Goal: Transaction & Acquisition: Purchase product/service

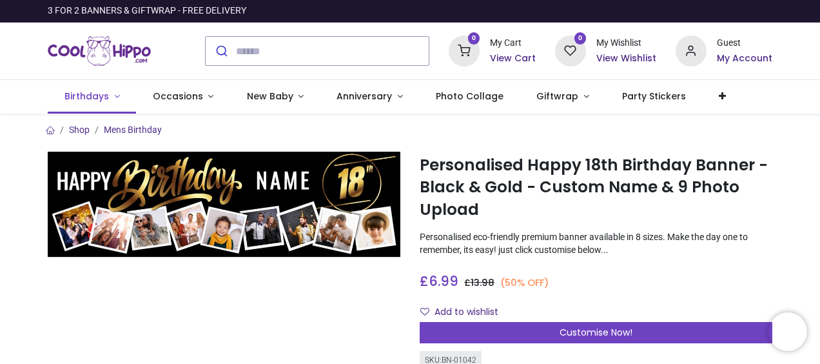
click at [88, 90] on span "Birthdays" at bounding box center [86, 96] width 44 height 13
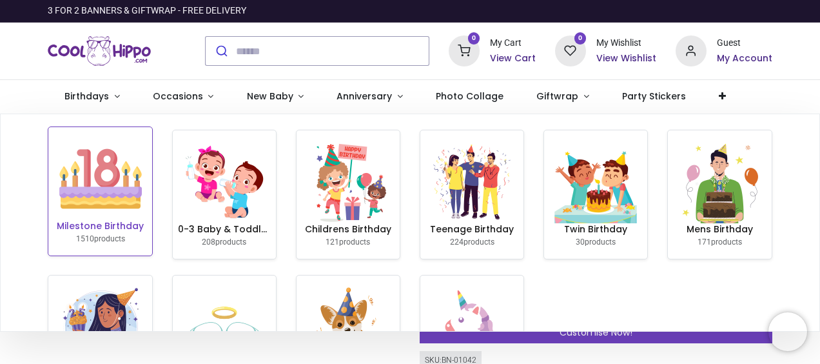
click at [92, 173] on img at bounding box center [100, 178] width 83 height 83
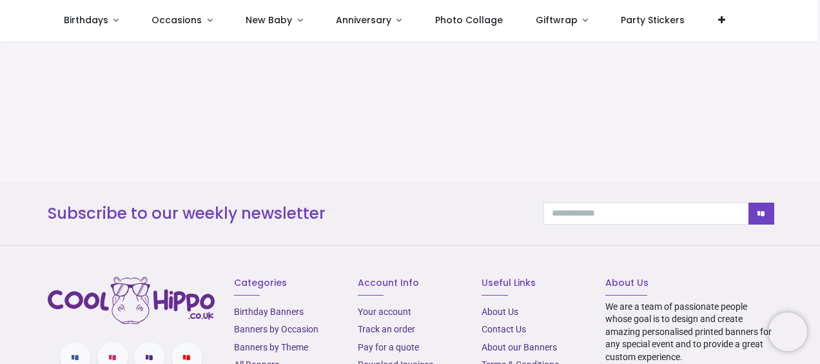
scroll to position [295, 0]
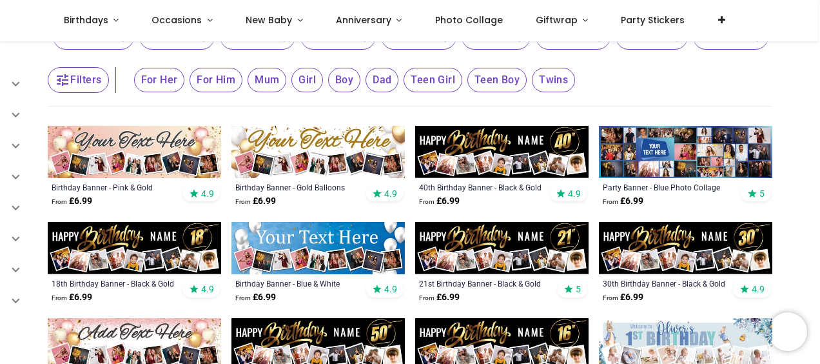
scroll to position [129, 0]
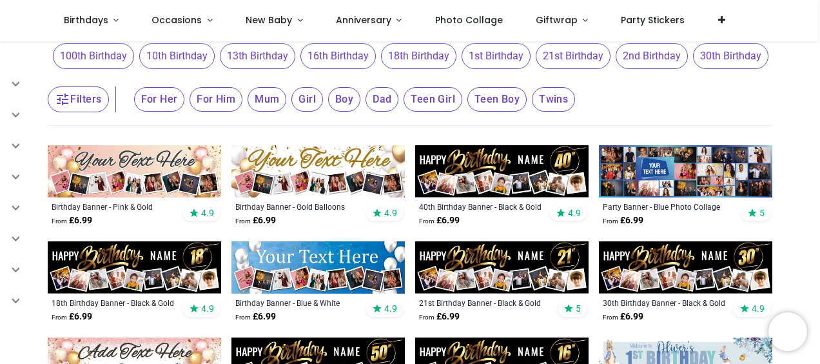
click at [418, 57] on span "18th Birthday" at bounding box center [418, 56] width 75 height 26
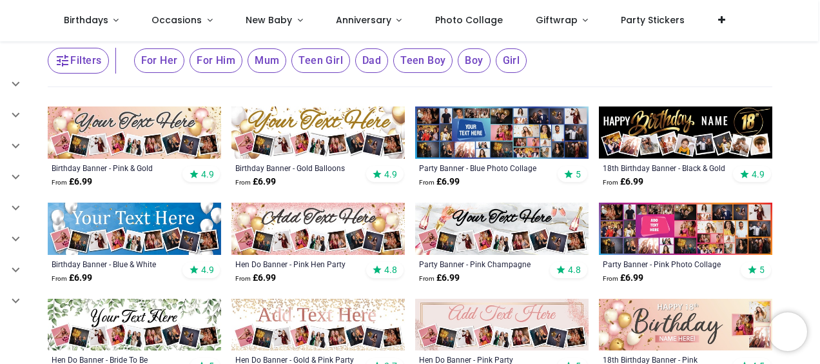
scroll to position [193, 0]
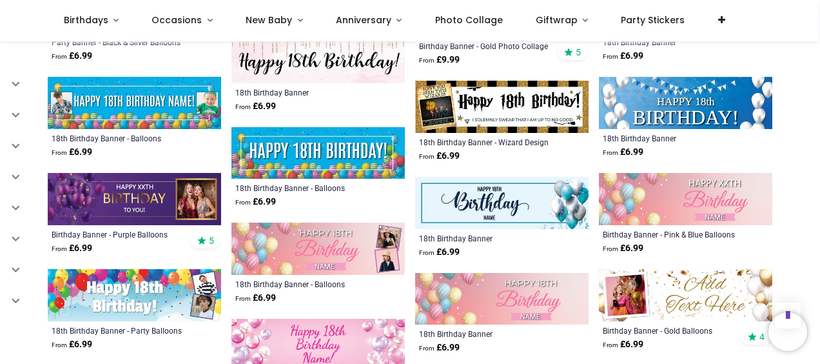
scroll to position [1160, 0]
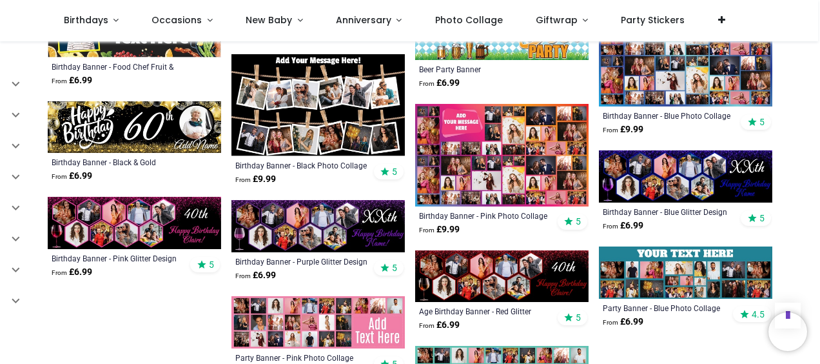
scroll to position [1999, 0]
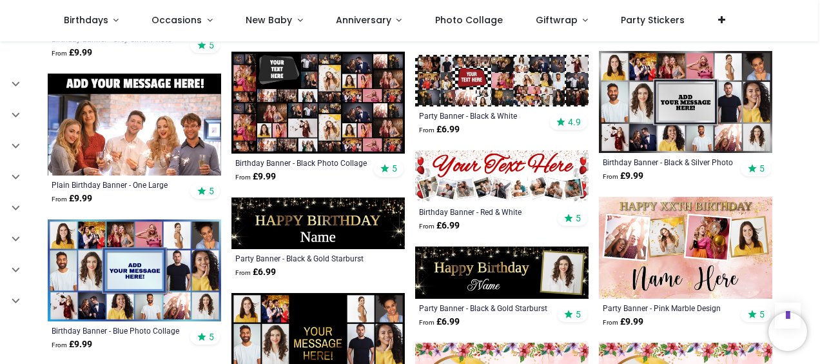
scroll to position [2772, 0]
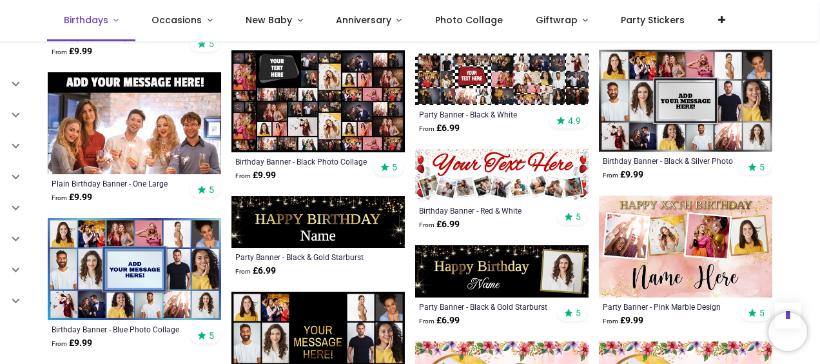
click at [120, 19] on link "Birthdays" at bounding box center [91, 20] width 88 height 41
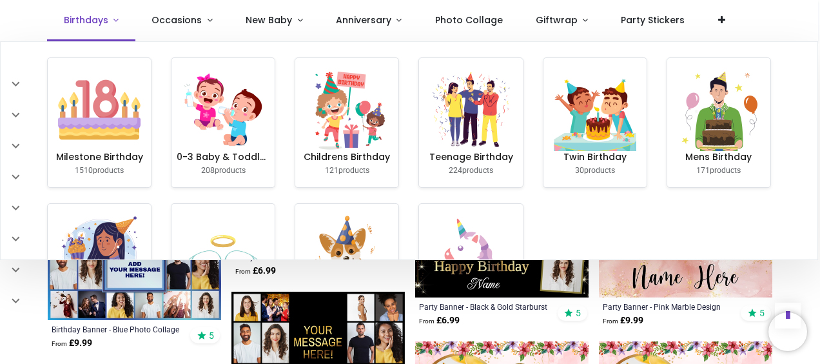
click at [116, 20] on link "Birthdays" at bounding box center [91, 20] width 88 height 41
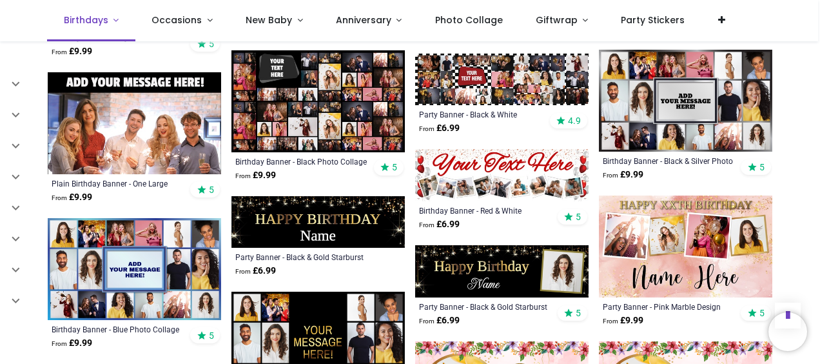
click at [116, 20] on link "Birthdays" at bounding box center [91, 20] width 88 height 41
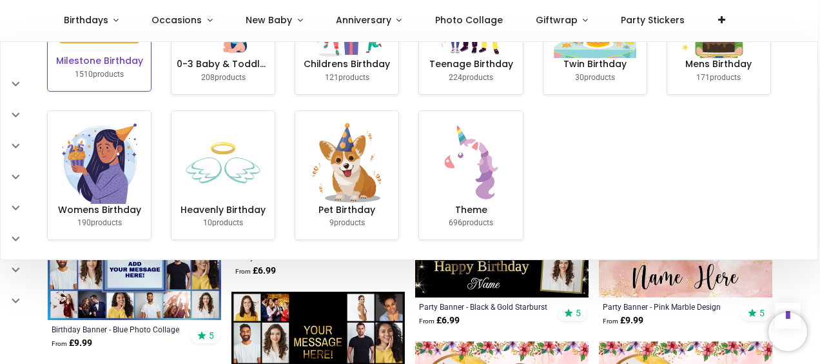
scroll to position [0, 0]
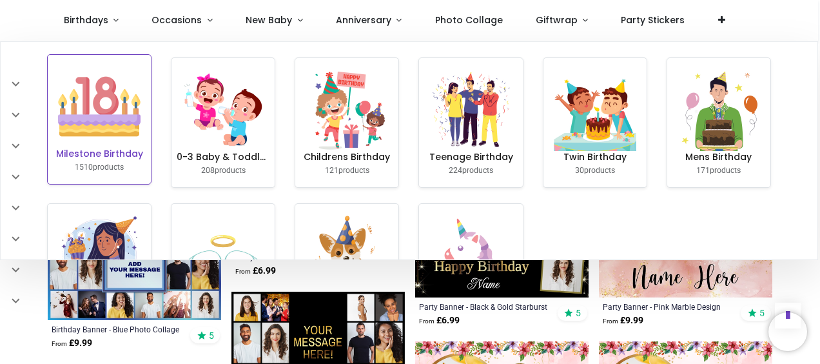
click at [90, 90] on img at bounding box center [99, 106] width 83 height 83
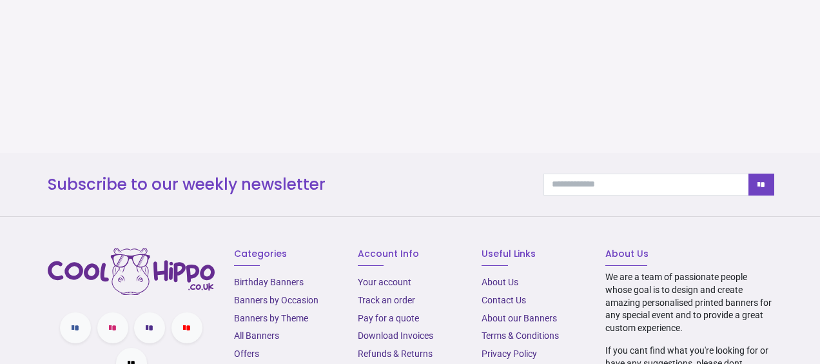
scroll to position [258, 0]
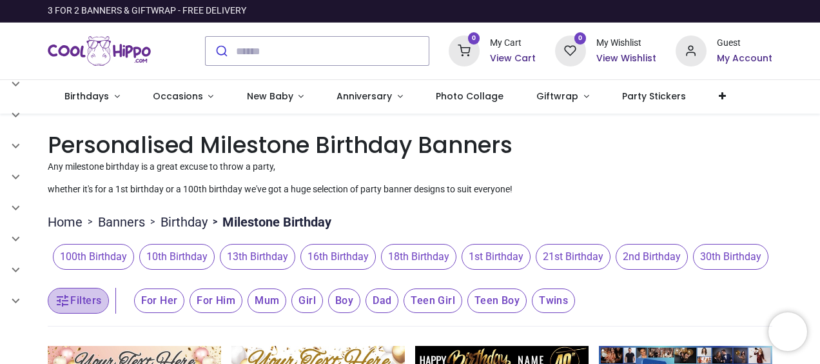
click at [81, 297] on button "Filters" at bounding box center [78, 301] width 61 height 26
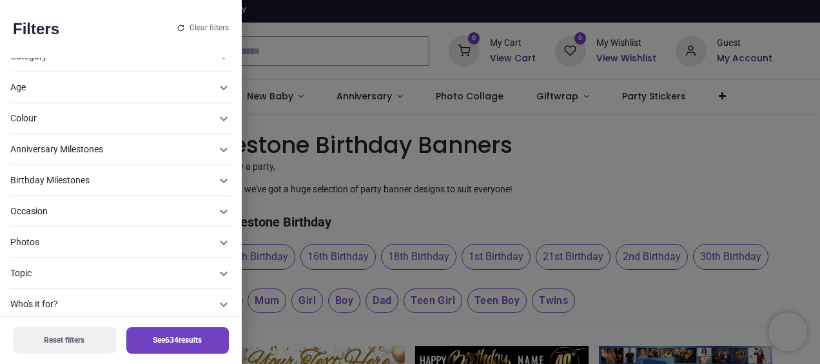
scroll to position [40, 0]
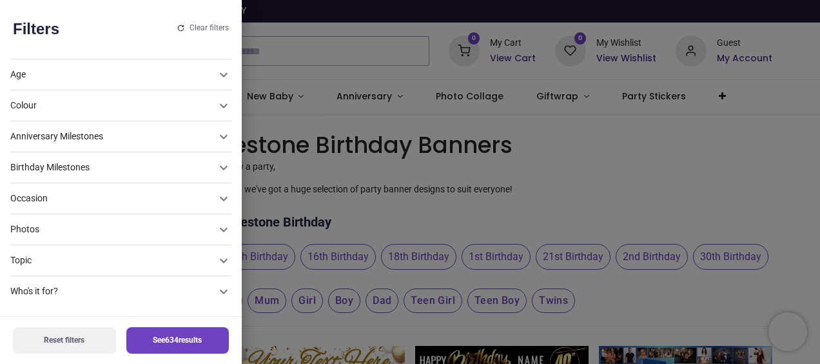
click at [241, 215] on div at bounding box center [410, 182] width 820 height 364
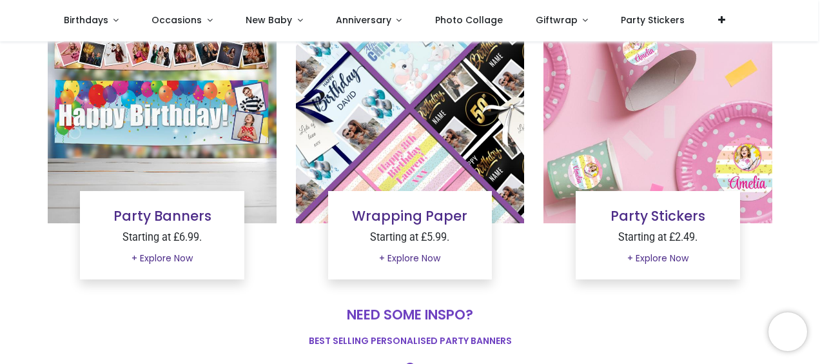
scroll to position [193, 0]
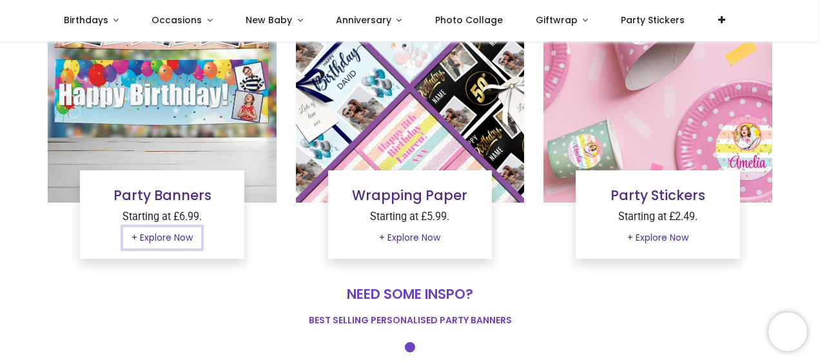
click at [177, 239] on link "+ Explore Now" at bounding box center [162, 238] width 78 height 22
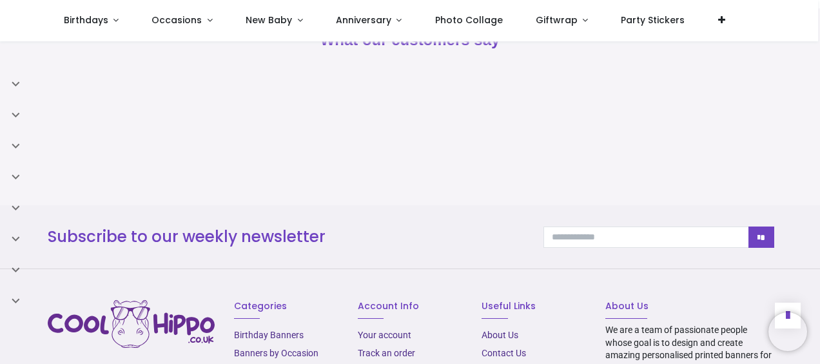
scroll to position [1080, 0]
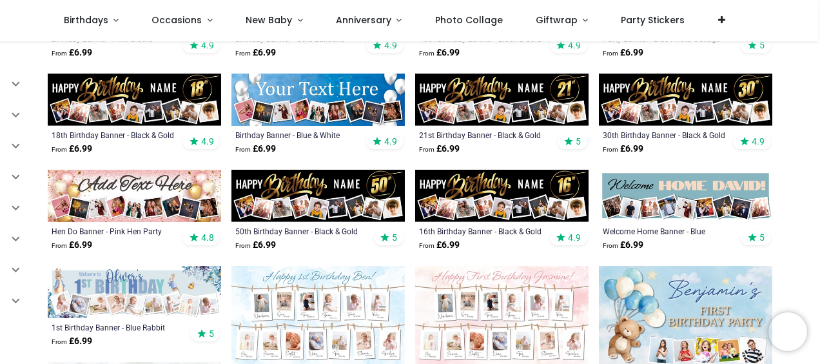
scroll to position [306, 0]
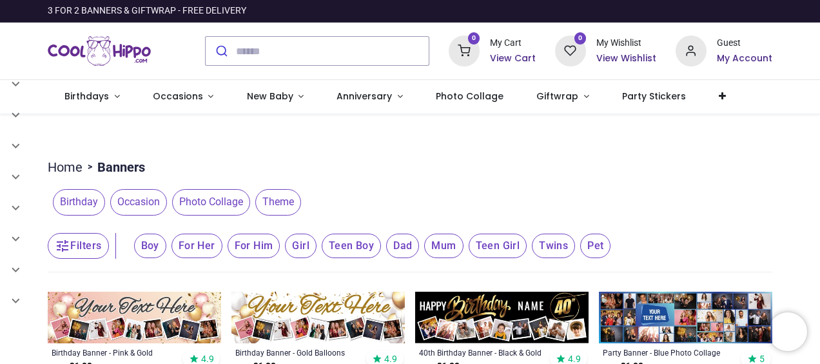
click at [77, 206] on span "Birthday" at bounding box center [79, 202] width 52 height 26
click at [90, 198] on span "Birthday" at bounding box center [79, 202] width 52 height 26
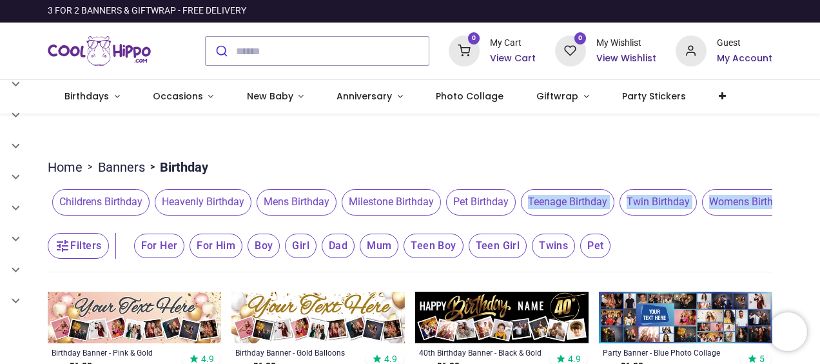
scroll to position [0, 164]
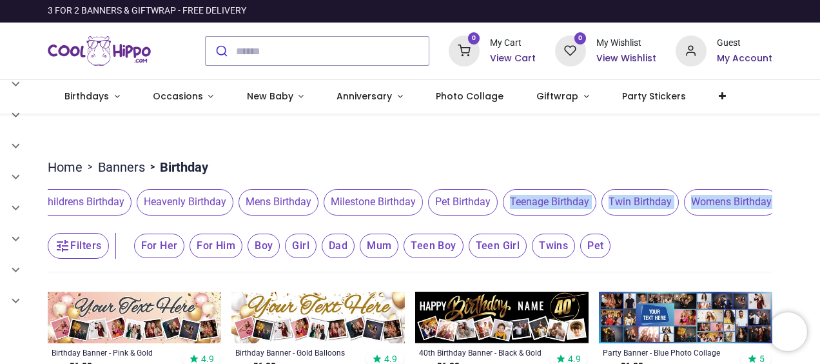
drag, startPoint x: 656, startPoint y: 215, endPoint x: 668, endPoint y: 261, distance: 47.8
click at [666, 260] on header "Filters Filters For Her For Him Boy Girl Dad Mum Teen Boy Teen Girl Twins Pet" at bounding box center [410, 246] width 724 height 52
click at [357, 201] on span "Milestone Birthday" at bounding box center [373, 202] width 99 height 26
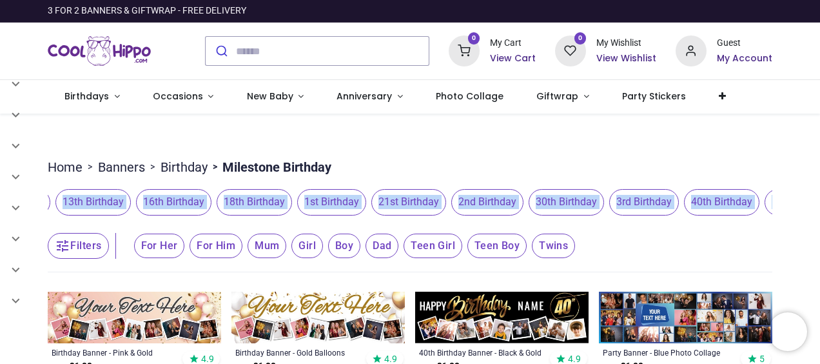
click at [244, 202] on span "18th Birthday" at bounding box center [254, 202] width 75 height 26
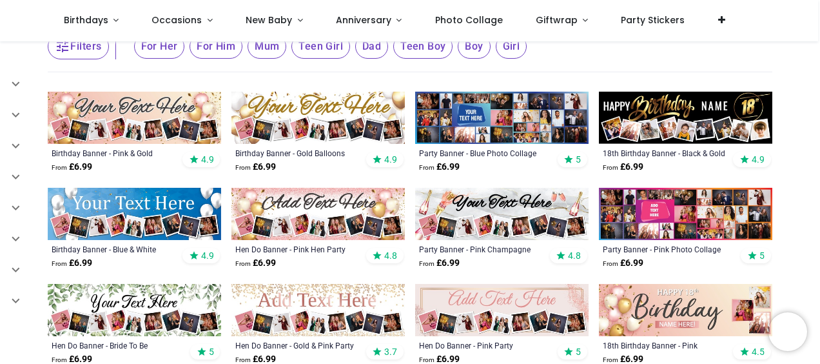
scroll to position [129, 0]
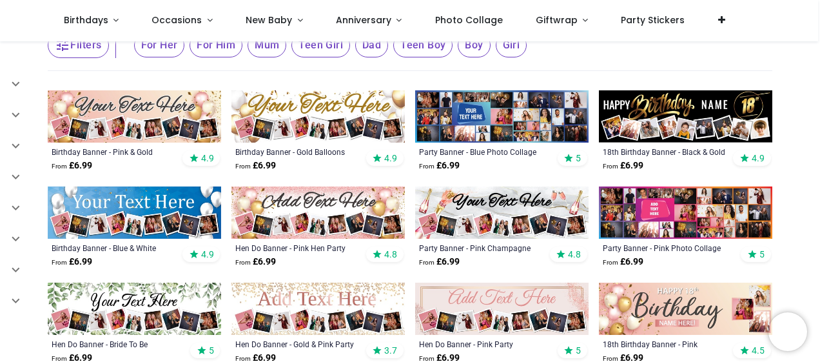
click at [695, 205] on img at bounding box center [685, 212] width 173 height 52
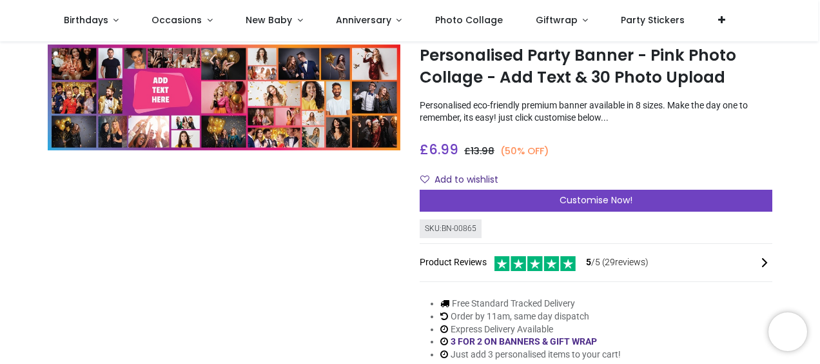
scroll to position [64, 0]
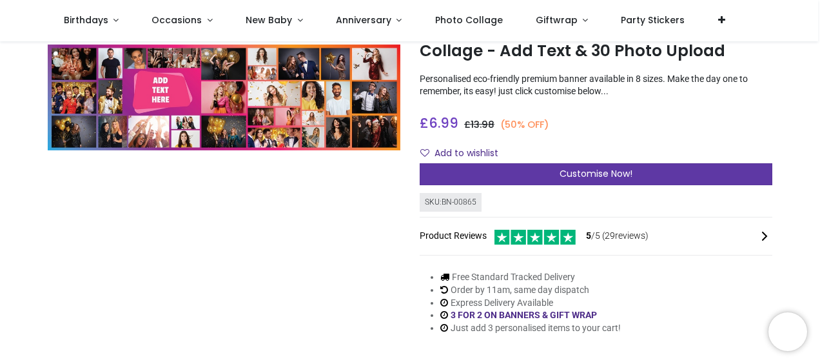
click at [666, 175] on div "Customise Now!" at bounding box center [596, 174] width 353 height 22
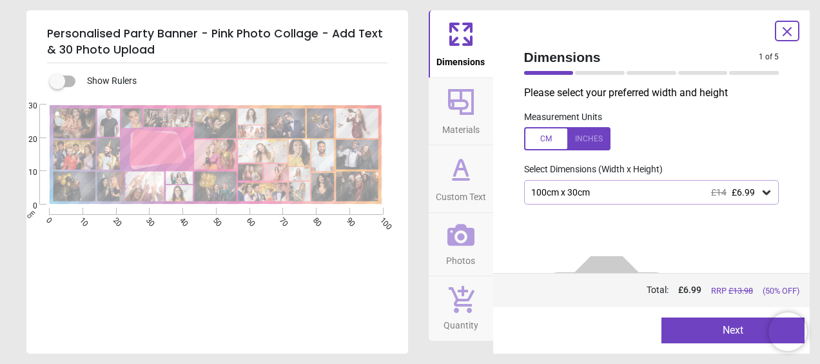
click at [547, 189] on div "100cm x 30cm £14 £6.99" at bounding box center [645, 192] width 231 height 11
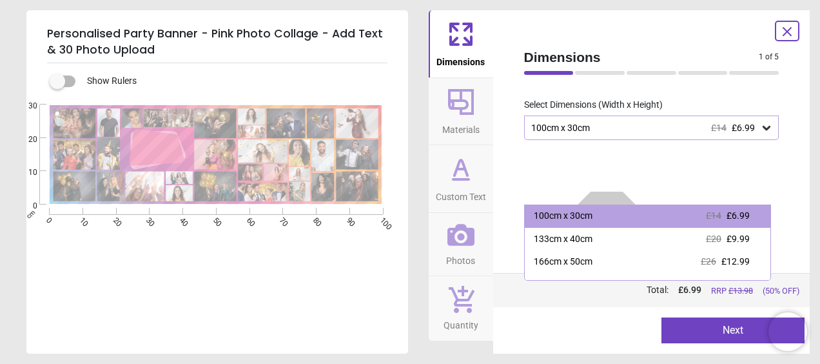
scroll to position [66, 0]
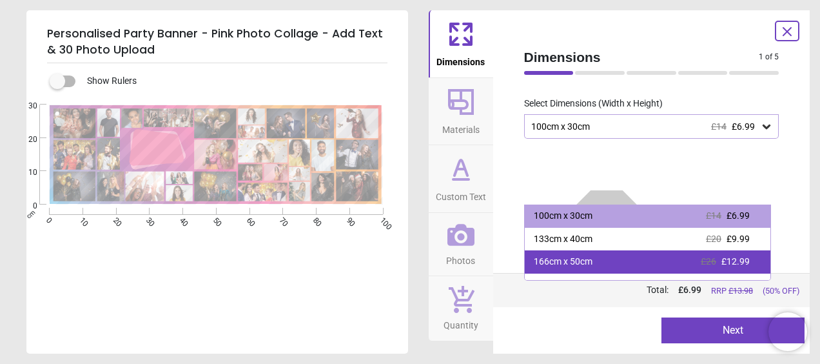
click at [574, 255] on div "166cm x 50cm £26 £12.99" at bounding box center [648, 261] width 246 height 23
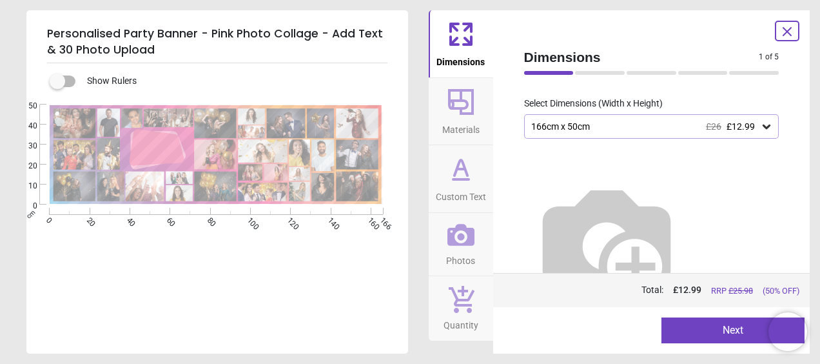
click at [444, 95] on button "Materials" at bounding box center [461, 111] width 64 height 67
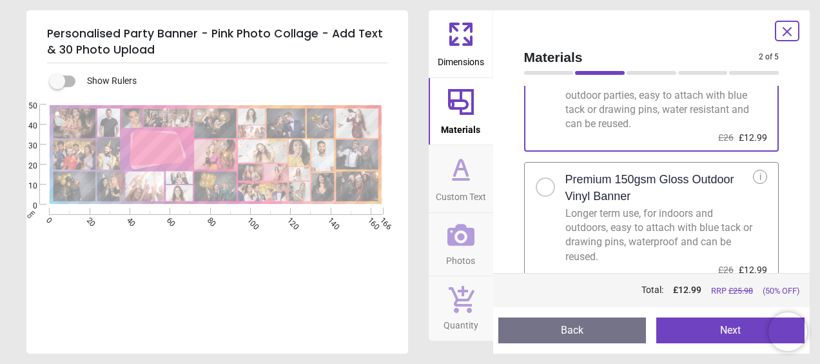
scroll to position [92, 0]
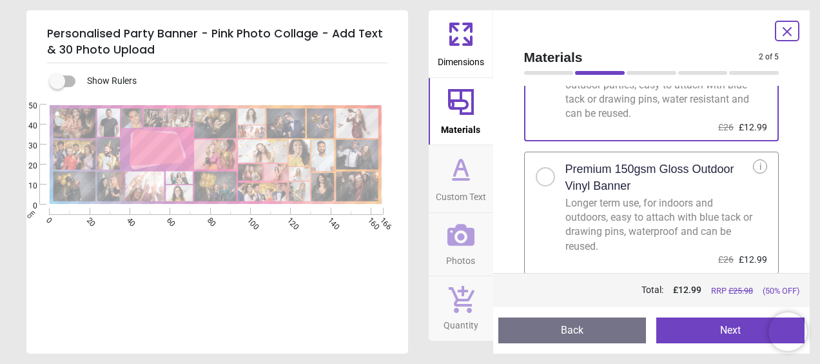
click at [550, 181] on div at bounding box center [545, 176] width 19 height 19
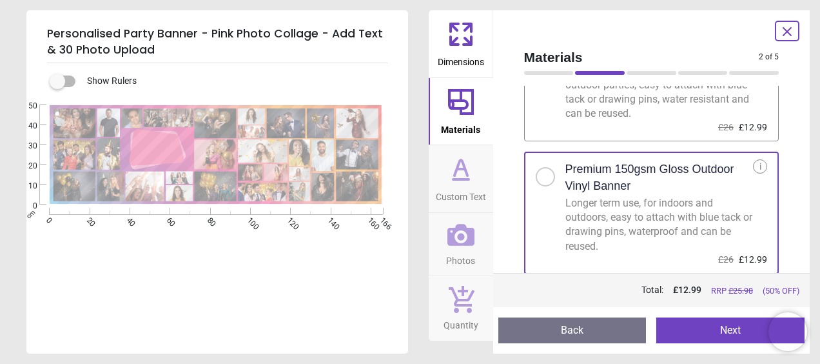
click at [456, 181] on icon at bounding box center [460, 168] width 31 height 31
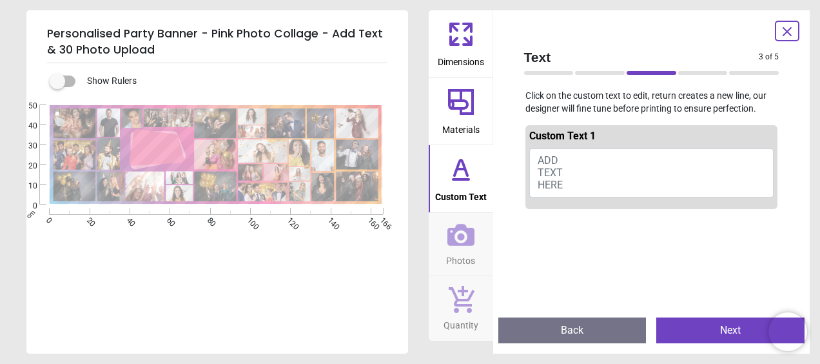
click at [548, 175] on span "ADD TEXT HERE" at bounding box center [550, 172] width 25 height 37
click at [549, 159] on span "ADD TEXT HERE" at bounding box center [550, 172] width 25 height 37
type textarea "**********"
click at [450, 234] on icon at bounding box center [460, 235] width 27 height 22
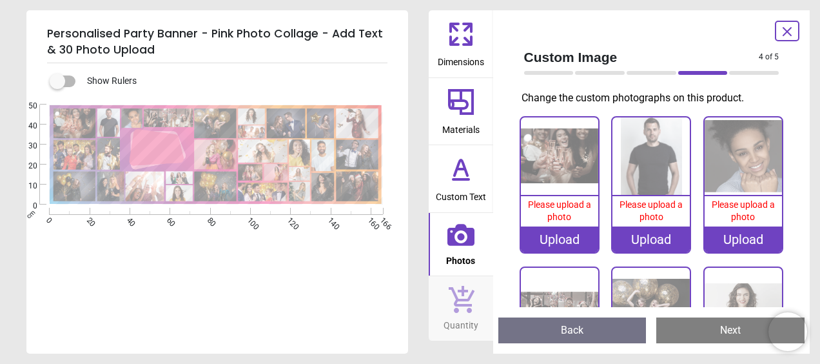
click at [552, 153] on img at bounding box center [559, 155] width 77 height 77
